Goal: Information Seeking & Learning: Find specific page/section

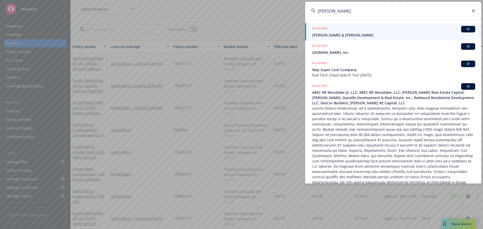
drag, startPoint x: 376, startPoint y: 11, endPoint x: 271, endPoint y: 13, distance: 106.0
click at [271, 13] on div "andrew chat ACCOUNT BI Andrew & Cathy Watts ACCOUNT BI Wander.com, Inc. ACCOUNT…" at bounding box center [241, 114] width 483 height 229
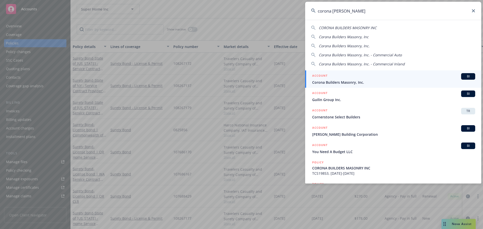
type input "corona bui"
click at [320, 87] on link "ACCOUNT BI Corona Builders Masonry, Inc." at bounding box center [393, 78] width 176 height 17
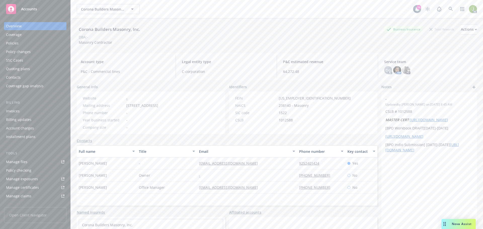
click at [34, 164] on link "Manage files" at bounding box center [35, 162] width 62 height 8
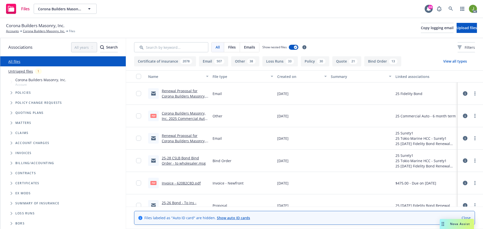
click at [187, 96] on link "Renewal Proposal for Corona Builders Masonry, Inc. - 2025 Surety Bond - Newfron…" at bounding box center [184, 99] width 44 height 21
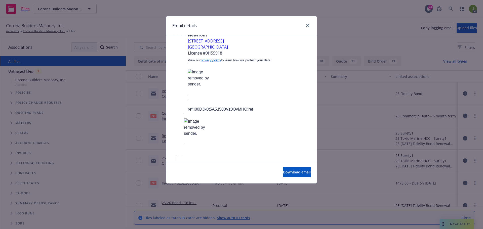
scroll to position [1250, 0]
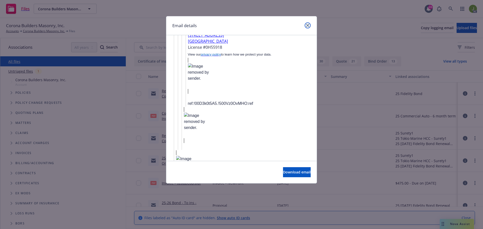
click at [309, 27] on link "close" at bounding box center [308, 25] width 6 height 6
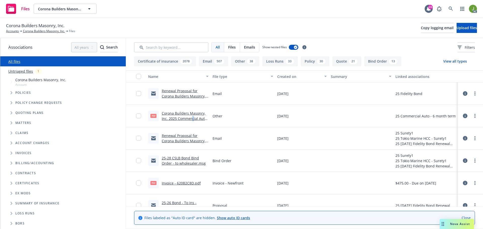
click at [192, 116] on div "Corona Builders Masonry, Inc. 2025 Commercial Auto Renewal Offer.pdf" at bounding box center [185, 116] width 47 height 11
click at [190, 119] on link "Corona Builders Masonry, Inc. 2025 Commercial Auto Renewal Offer.pdf" at bounding box center [184, 118] width 45 height 15
click at [182, 140] on link "Renewal Proposal for Corona Builders Masonry, Inc. - 2025 Surety Bond - Newfron…" at bounding box center [184, 143] width 44 height 21
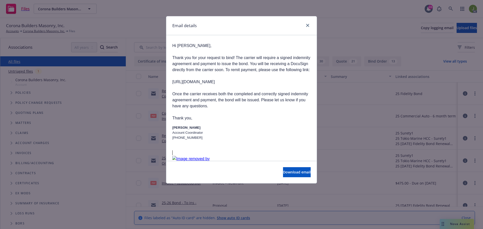
scroll to position [126, 0]
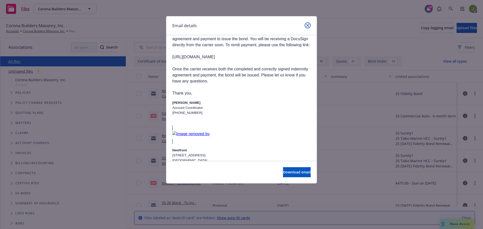
click at [307, 25] on icon "close" at bounding box center [307, 25] width 3 height 3
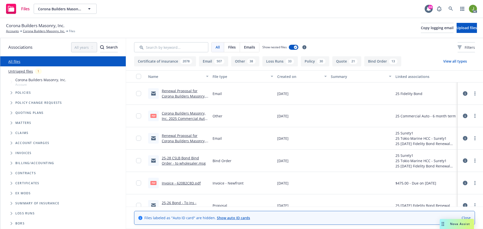
click at [193, 165] on link "25-28 CSLB Bond Bind Order - to wholesaler.msg" at bounding box center [184, 161] width 44 height 10
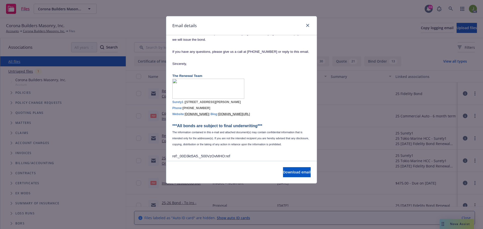
scroll to position [438, 0]
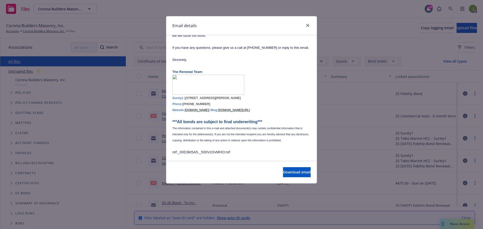
click at [332, 120] on div "Email details RE: Surety Bond Quote - CORONA BUILDERS MASONRY INC Tuesday, Sept…" at bounding box center [241, 114] width 483 height 229
